Goal: Task Accomplishment & Management: Manage account settings

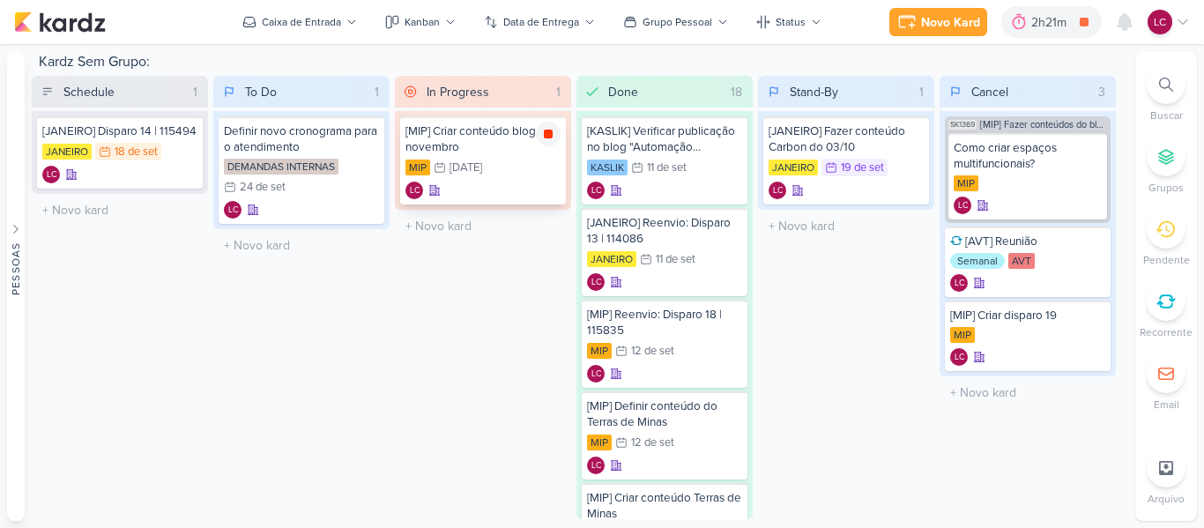
click at [543, 131] on icon at bounding box center [548, 134] width 14 height 14
click at [1047, 38] on div "Novo Kard Ctrl + k 2h21m Sessão desligada... Hoje 2h21m Semana 1h33m Mês 1h33m" at bounding box center [602, 22] width 1176 height 44
click at [1059, 23] on div "2h21m" at bounding box center [1076, 22] width 41 height 19
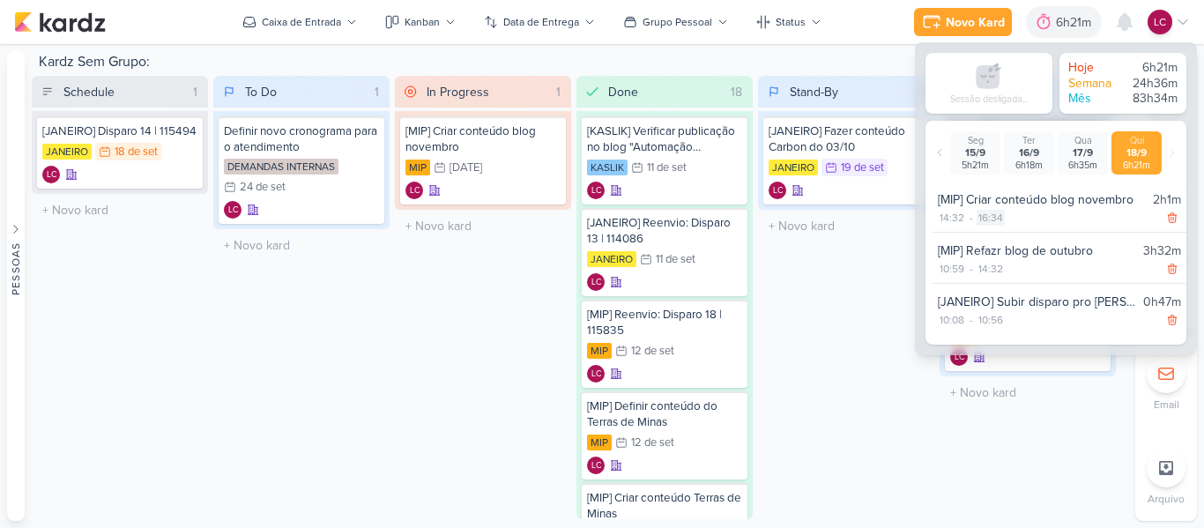
click at [998, 222] on div "16:34" at bounding box center [990, 218] width 28 height 16
select select "16"
click at [1009, 234] on select "00 01 02 03 04 05 06 07 08 09 10 11 12 13 14 15 16 17 18 19 20 21 22 23 24 25 2…" at bounding box center [1019, 239] width 25 height 21
select select "0"
click at [1007, 229] on select "00 01 02 03 04 05 06 07 08 09 10 11 12 13 14 15 16 17 18 19 20 21 22 23 24 25 2…" at bounding box center [1019, 239] width 25 height 21
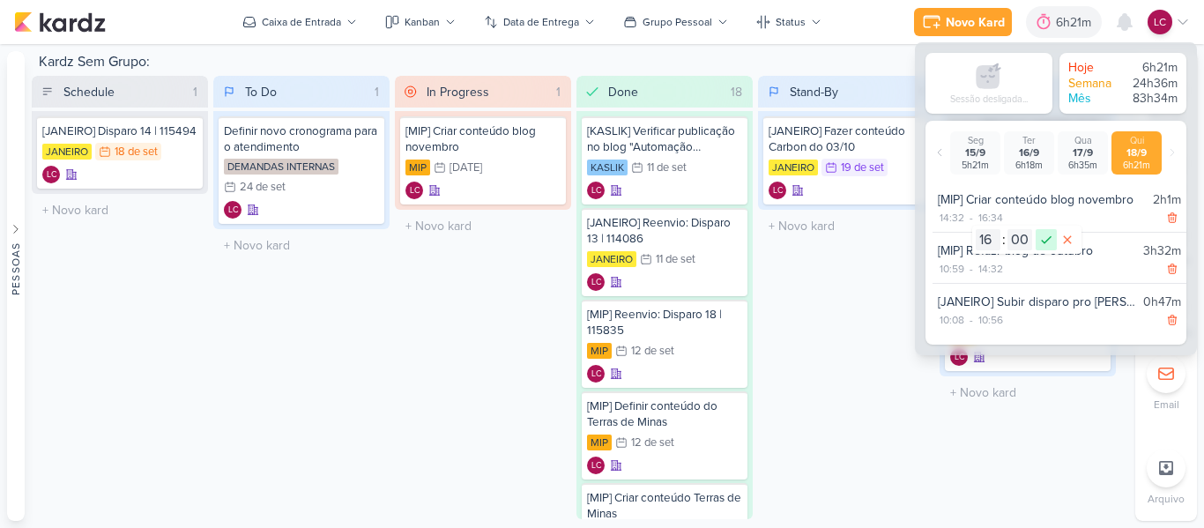
click at [1050, 241] on icon at bounding box center [1045, 239] width 21 height 21
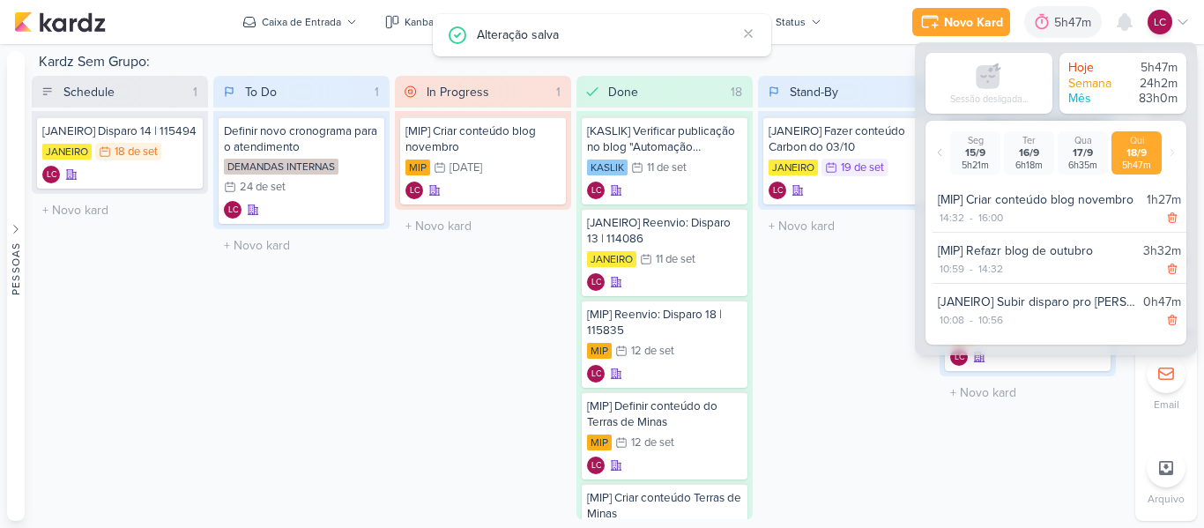
click at [460, 336] on div "In Progress 1 Mover Para Esquerda Mover Para Direita [GEOGRAPHIC_DATA] [MIP] Cr…" at bounding box center [483, 297] width 176 height 443
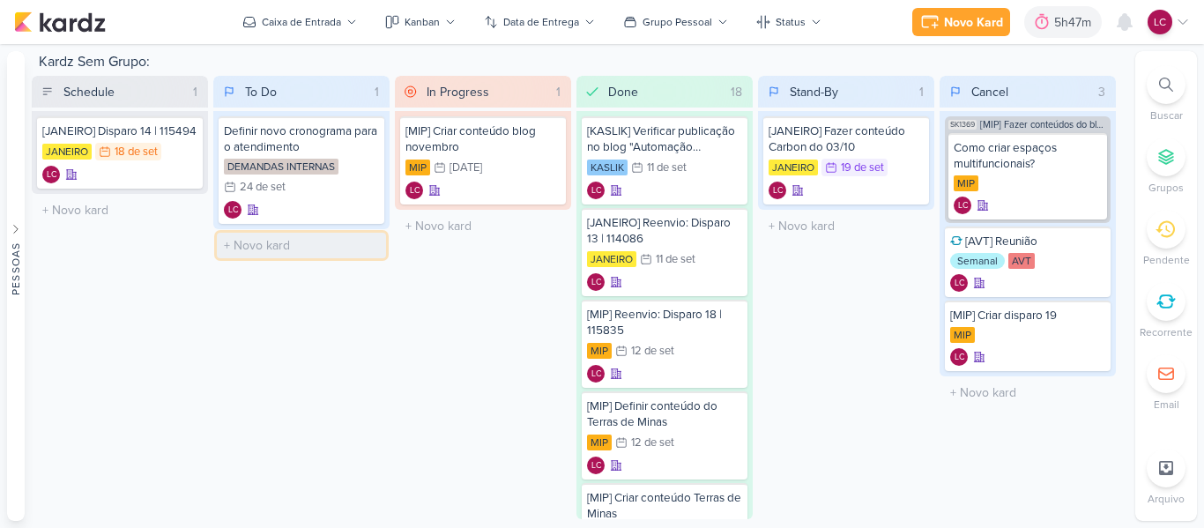
click at [249, 243] on input "text" at bounding box center [301, 246] width 169 height 26
type input "Lembrar a Sharlene falar das bases"
click at [330, 255] on div "Lembrar a Sharlene falar das bases" at bounding box center [301, 250] width 155 height 32
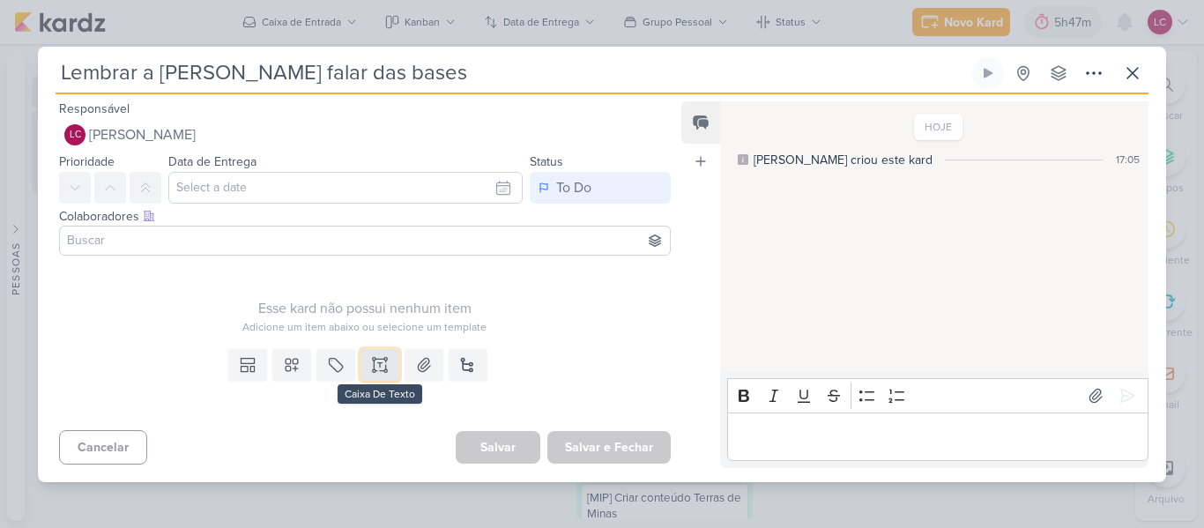
click at [384, 372] on button at bounding box center [379, 365] width 39 height 32
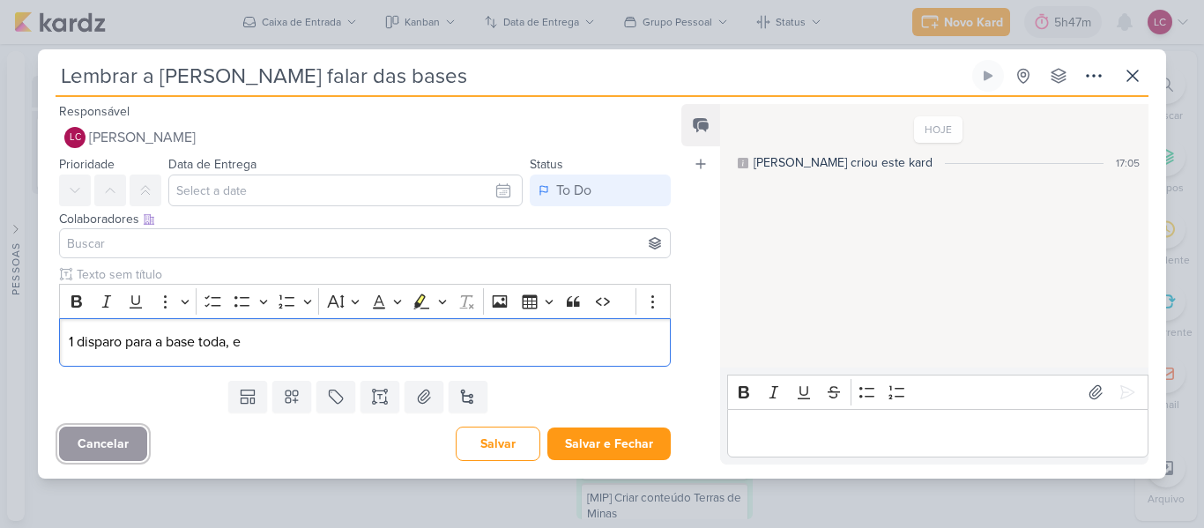
click at [76, 438] on button "Cancelar" at bounding box center [103, 444] width 88 height 34
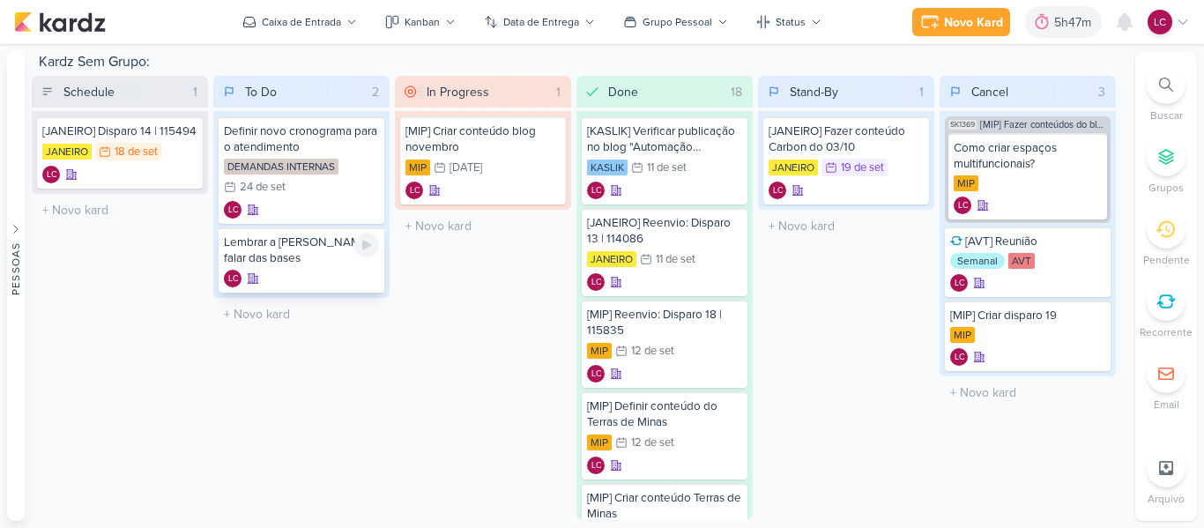
click at [345, 261] on div "Lembrar a Sharlene falar das bases" at bounding box center [301, 250] width 155 height 32
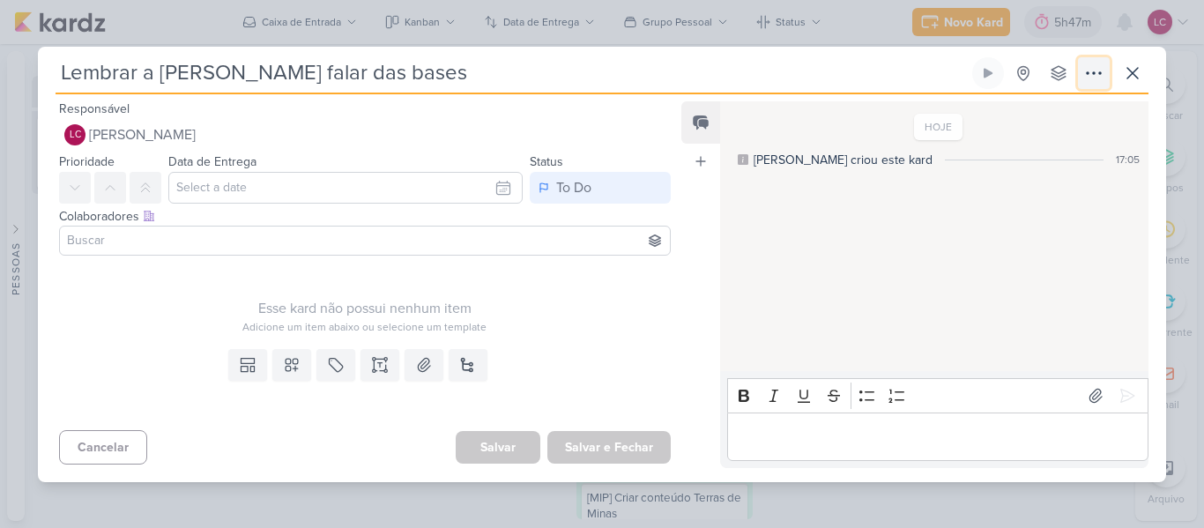
click at [1081, 80] on button at bounding box center [1094, 73] width 32 height 32
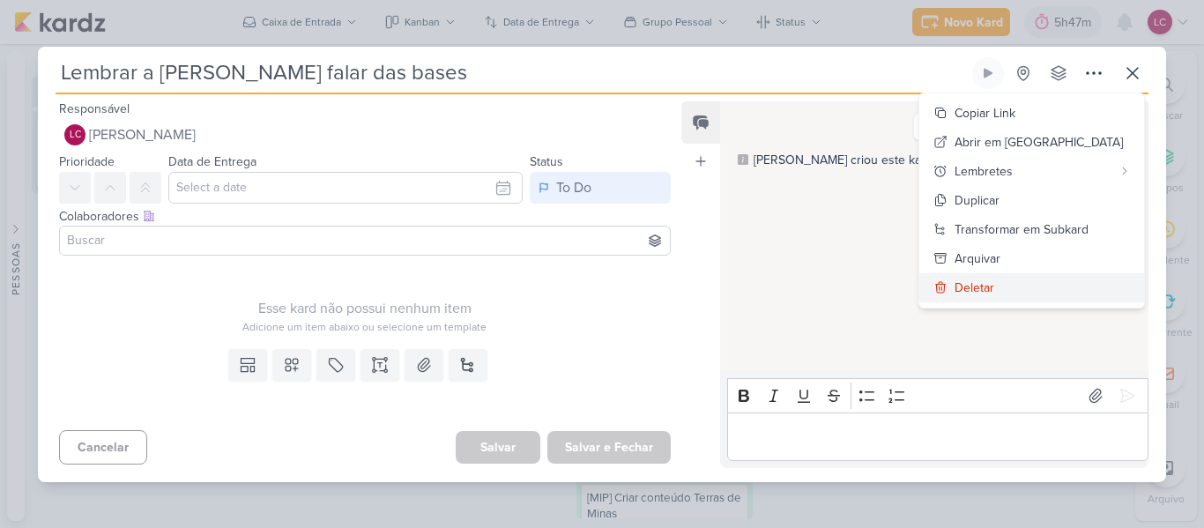
click at [994, 289] on div "Deletar" at bounding box center [974, 287] width 40 height 19
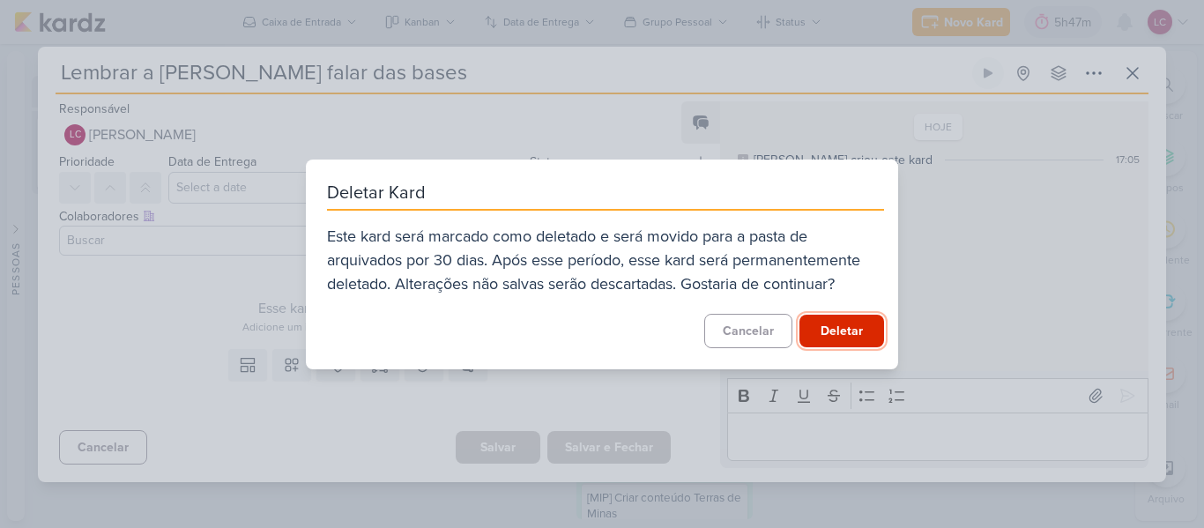
drag, startPoint x: 857, startPoint y: 316, endPoint x: 858, endPoint y: 307, distance: 9.9
click at [858, 307] on div "Deletar Kard Este kard será marcado como deletado e será movido para a pasta de…" at bounding box center [602, 265] width 592 height 210
click at [850, 332] on button "Deletar" at bounding box center [841, 331] width 85 height 33
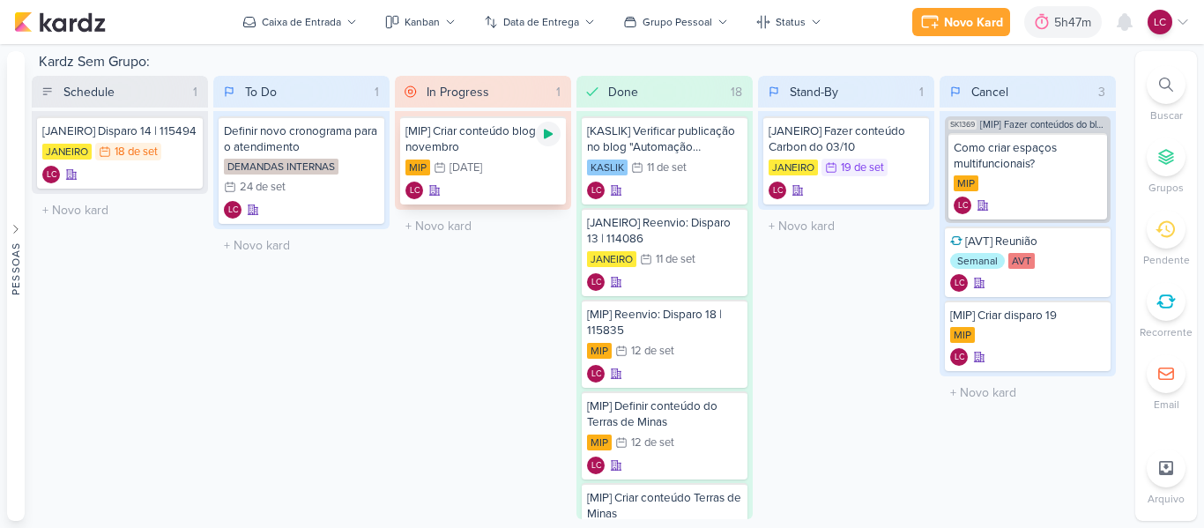
click at [545, 133] on icon at bounding box center [548, 135] width 9 height 10
